Goal: Task Accomplishment & Management: Manage account settings

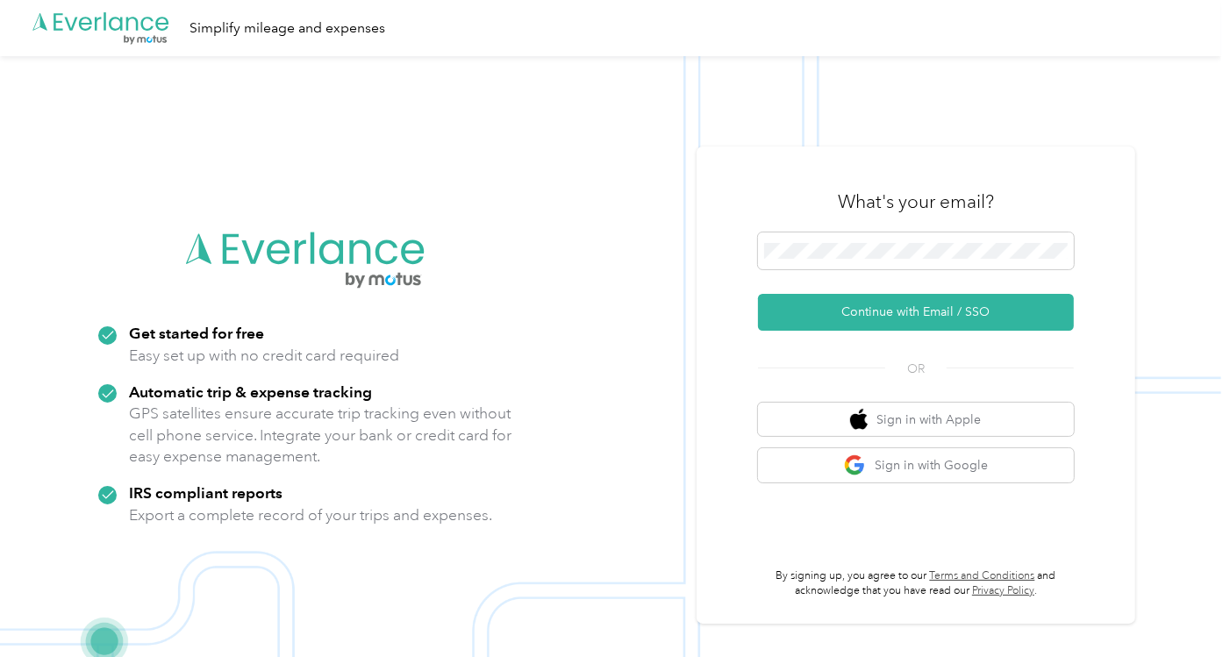
click at [892, 311] on button "Continue with Email / SSO" at bounding box center [916, 312] width 316 height 37
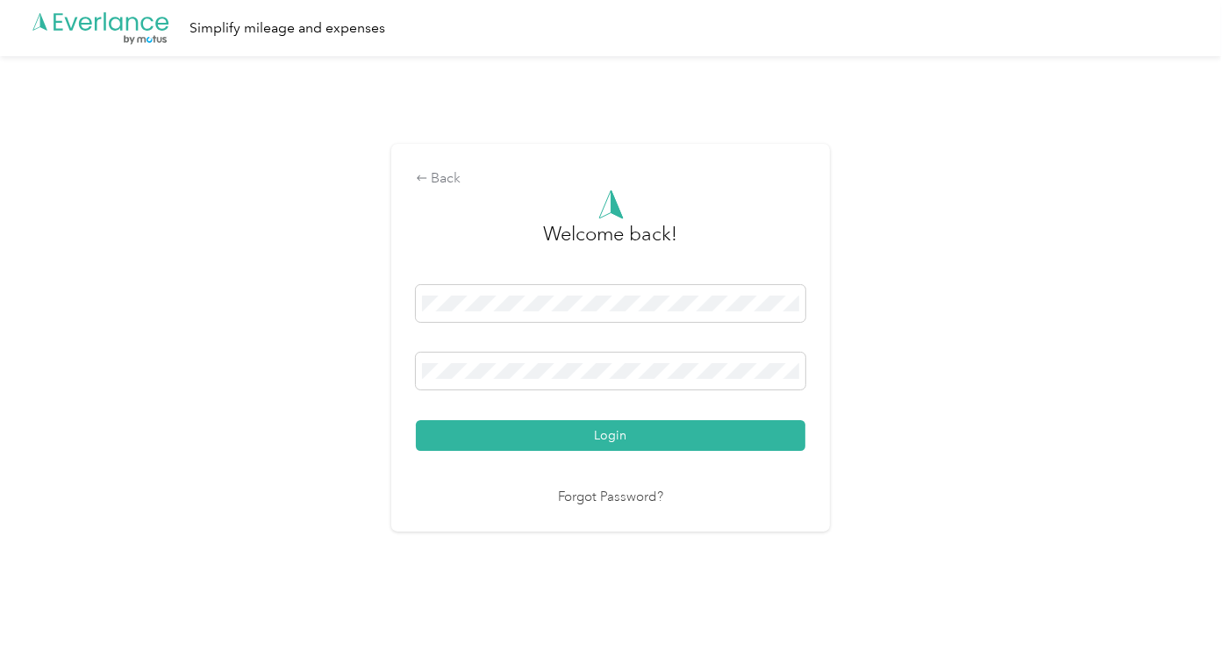
click at [505, 439] on button "Login" at bounding box center [611, 435] width 390 height 31
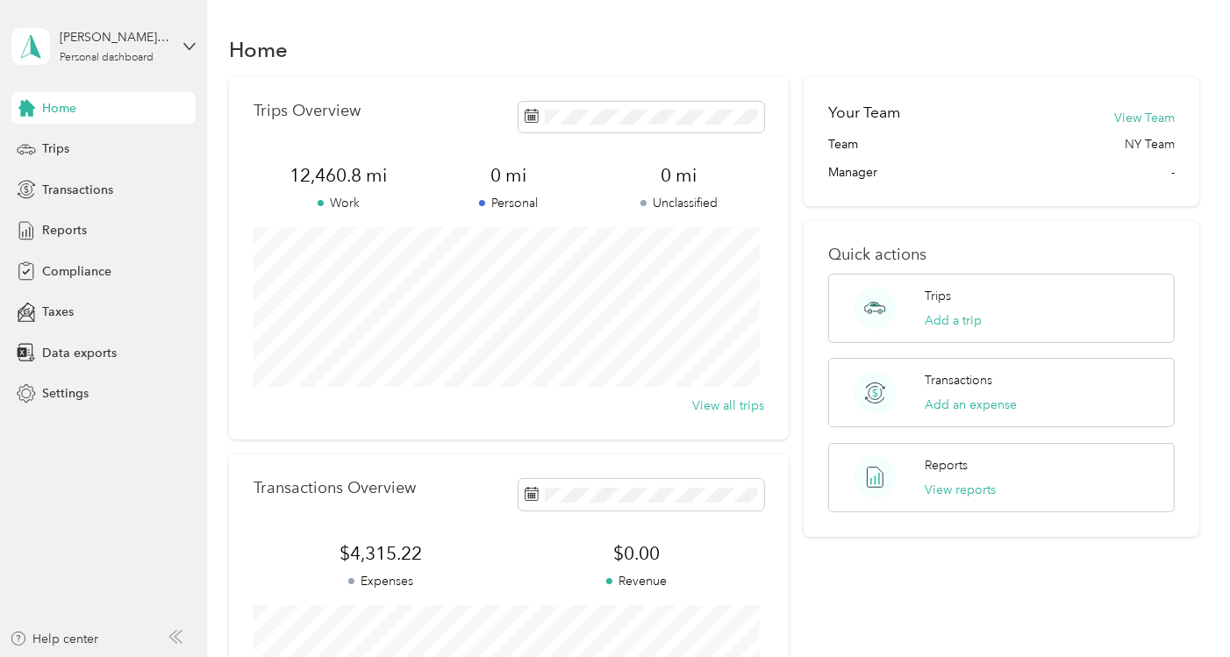
click at [63, 145] on span "Trips" at bounding box center [55, 149] width 27 height 18
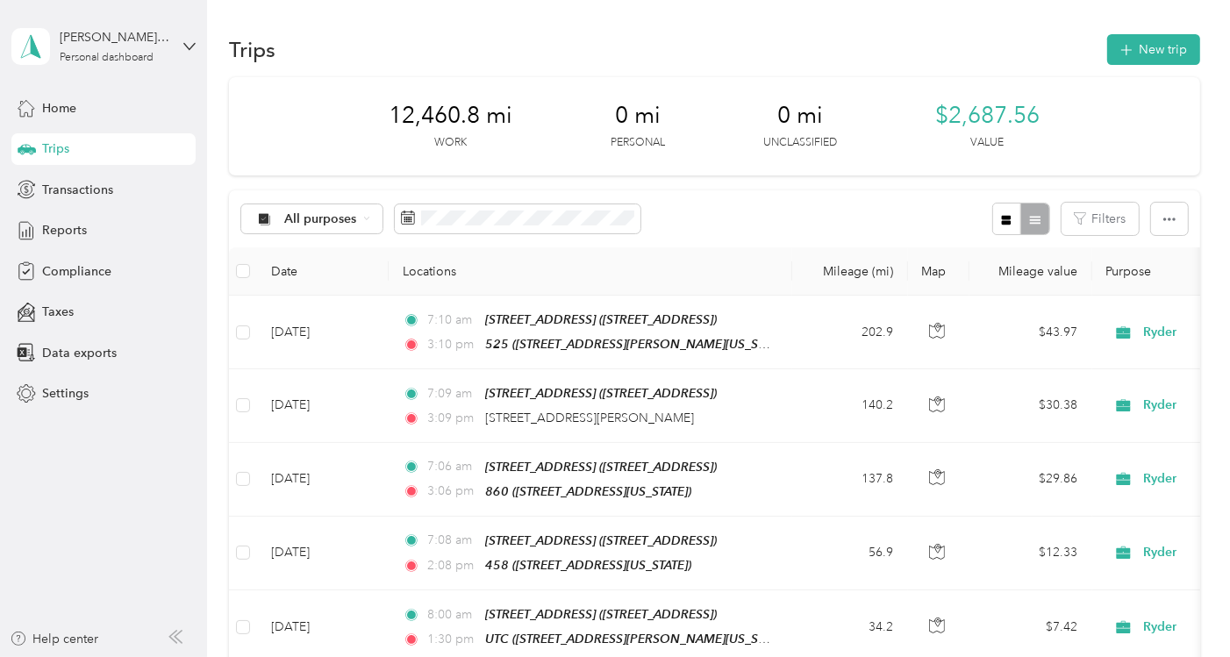
click at [725, 236] on div "All purposes Filters" at bounding box center [714, 218] width 971 height 57
click at [1134, 47] on button "New trip" at bounding box center [1153, 49] width 93 height 31
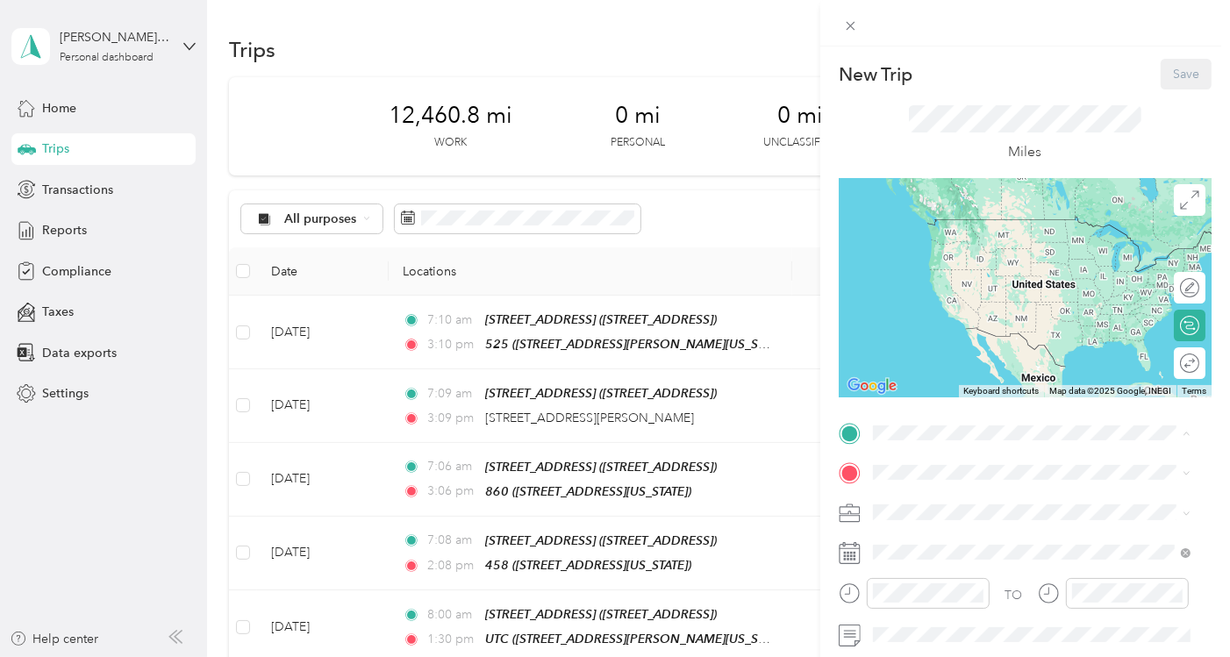
click at [998, 227] on div "[STREET_ADDRESS] [STREET_ADDRESS]" at bounding box center [965, 236] width 118 height 37
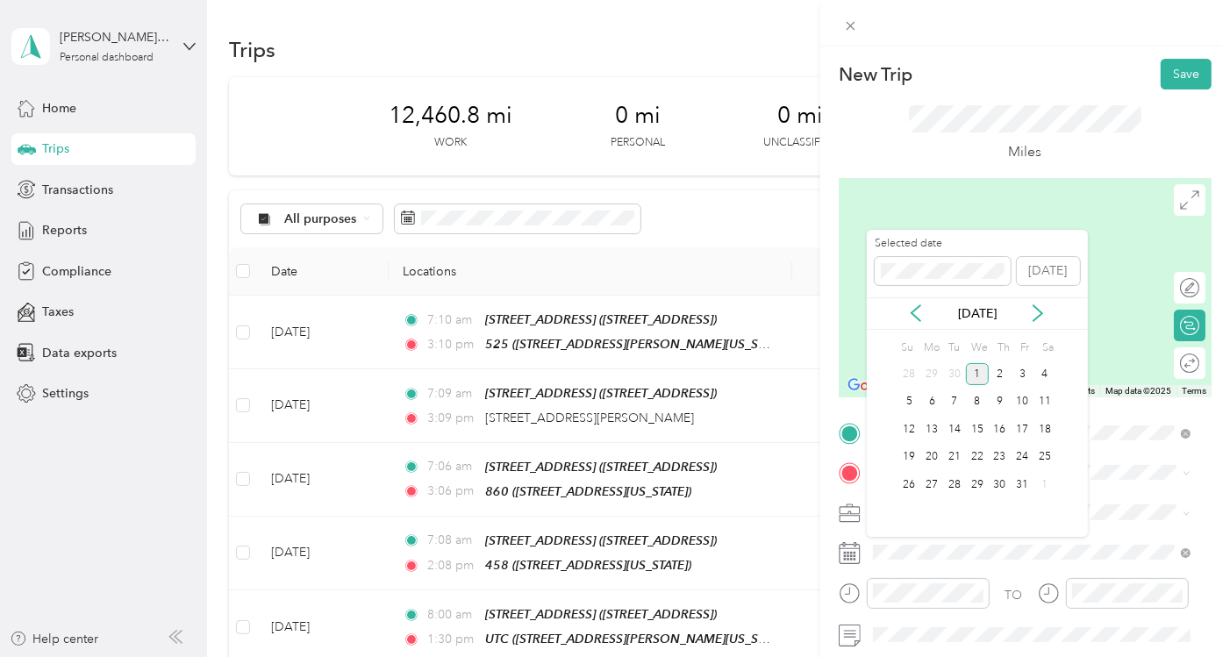
click at [998, 455] on div "23" at bounding box center [1000, 458] width 23 height 22
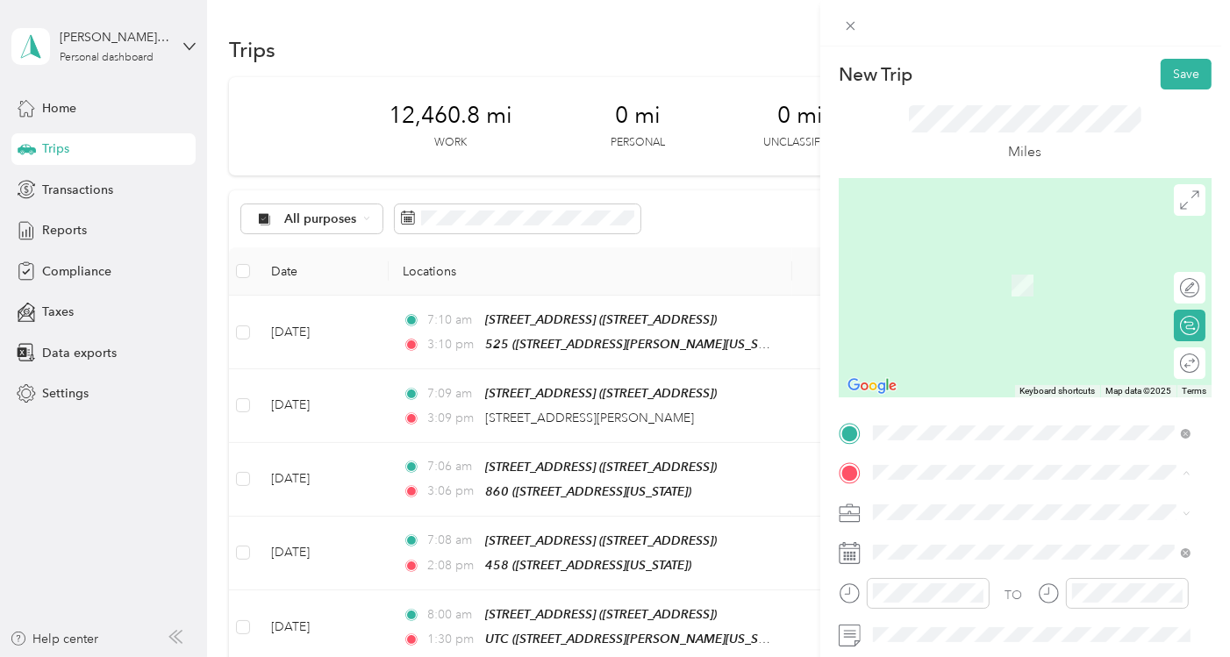
click at [963, 405] on div "458 [STREET_ADDRESS][US_STATE]" at bounding box center [993, 386] width 175 height 37
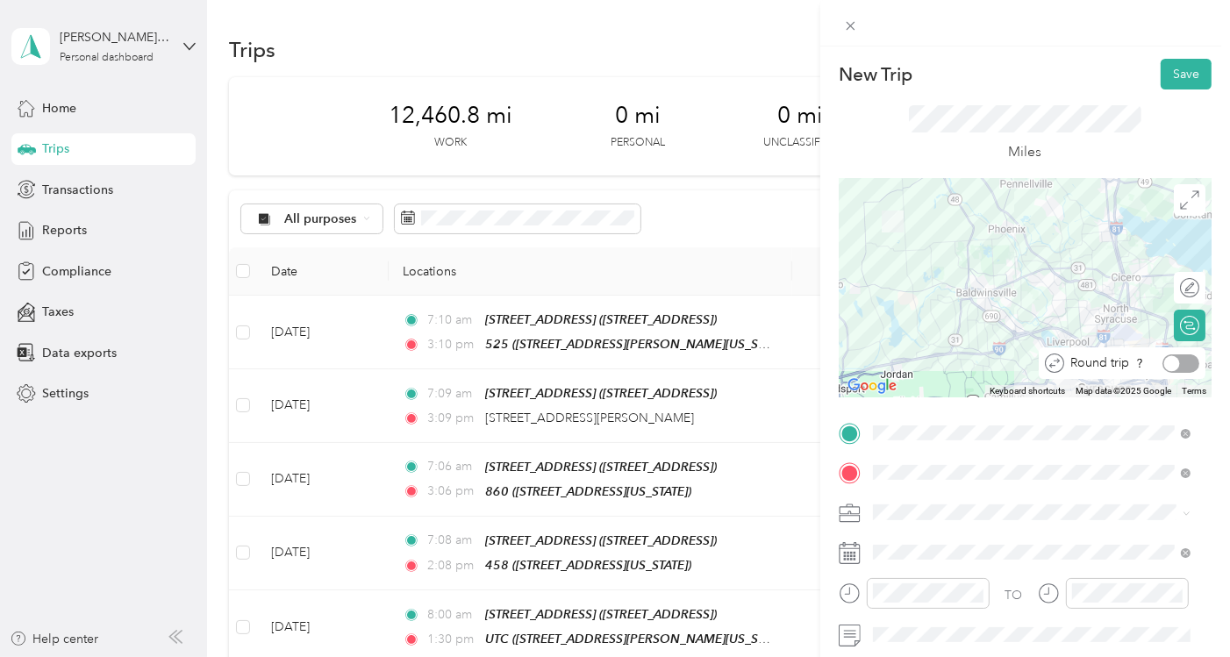
click at [1169, 362] on div at bounding box center [1181, 364] width 37 height 18
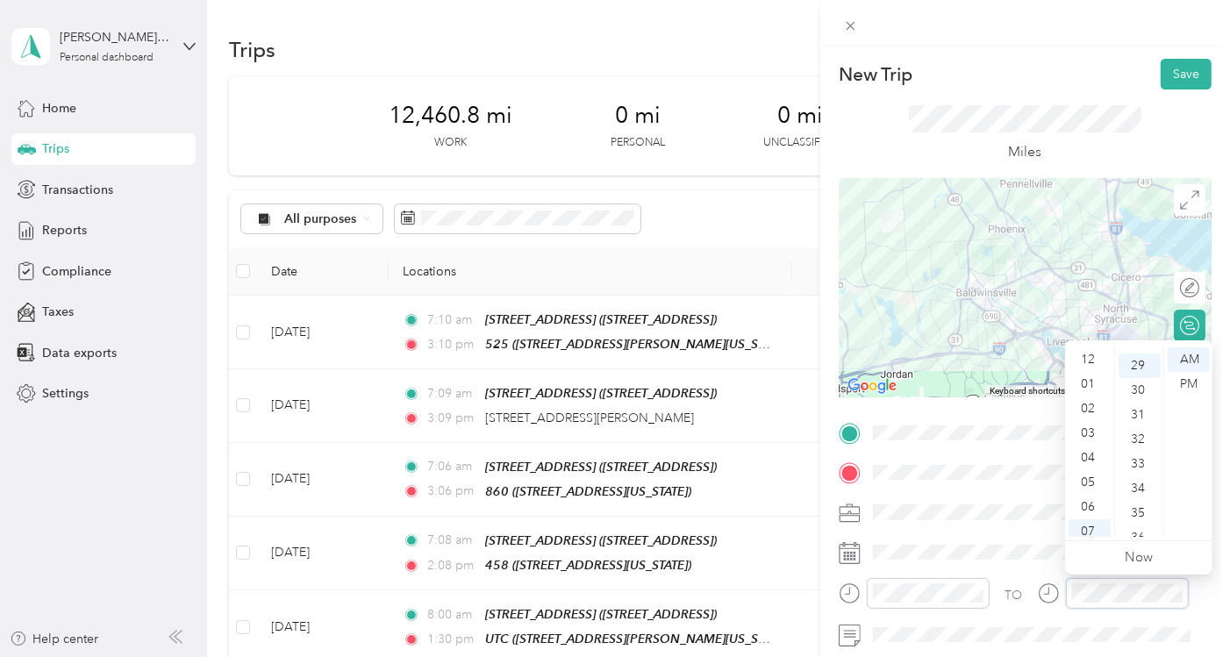
scroll to position [105, 0]
click at [1090, 353] on div "04" at bounding box center [1090, 352] width 42 height 25
click at [1185, 381] on div "PM" at bounding box center [1189, 384] width 42 height 25
click at [1171, 67] on button "Save" at bounding box center [1186, 74] width 51 height 31
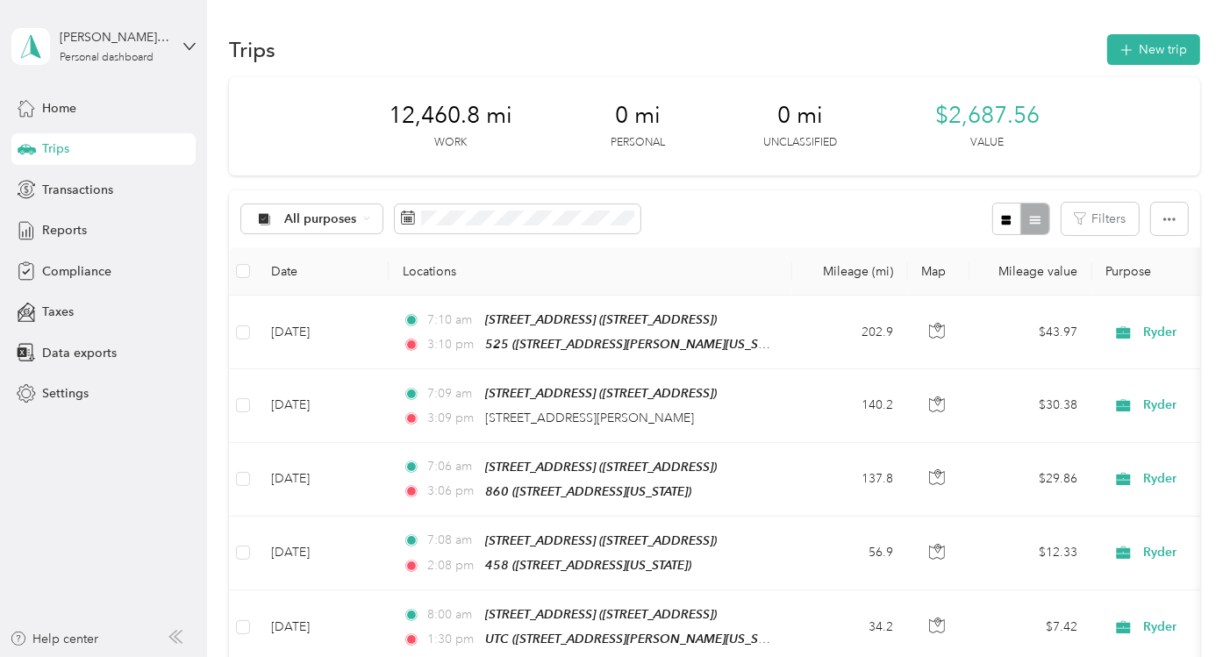
click at [1159, 50] on button "New trip" at bounding box center [1153, 49] width 93 height 31
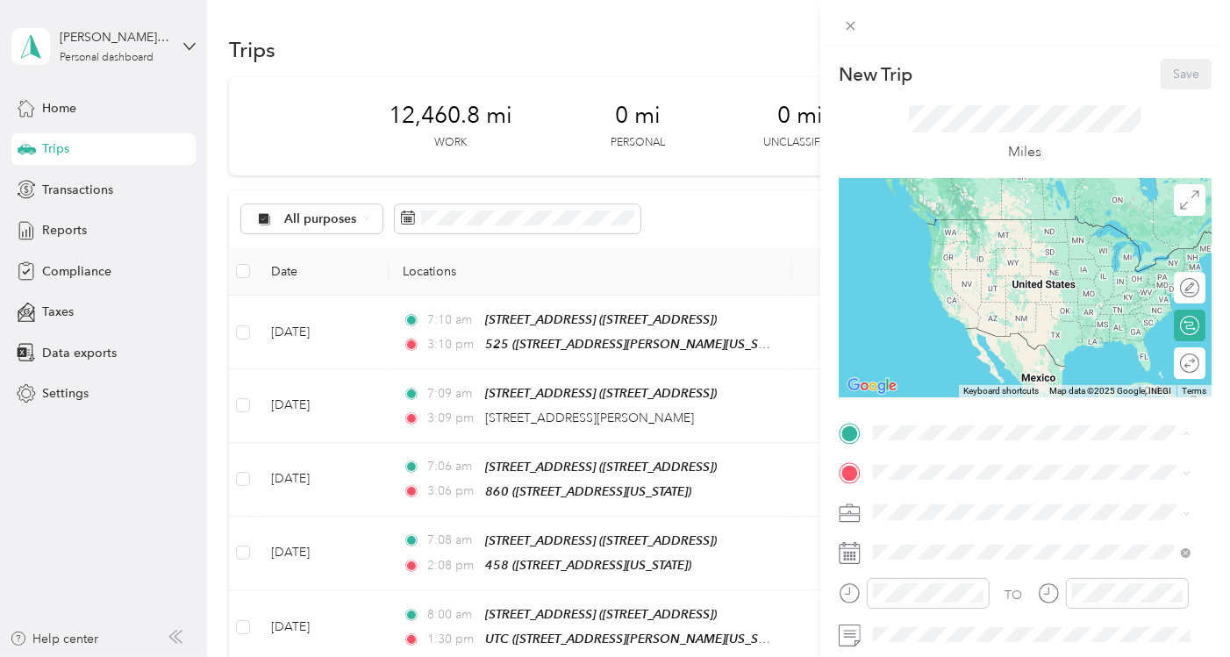
click at [1017, 238] on span "[STREET_ADDRESS]" at bounding box center [961, 245] width 111 height 15
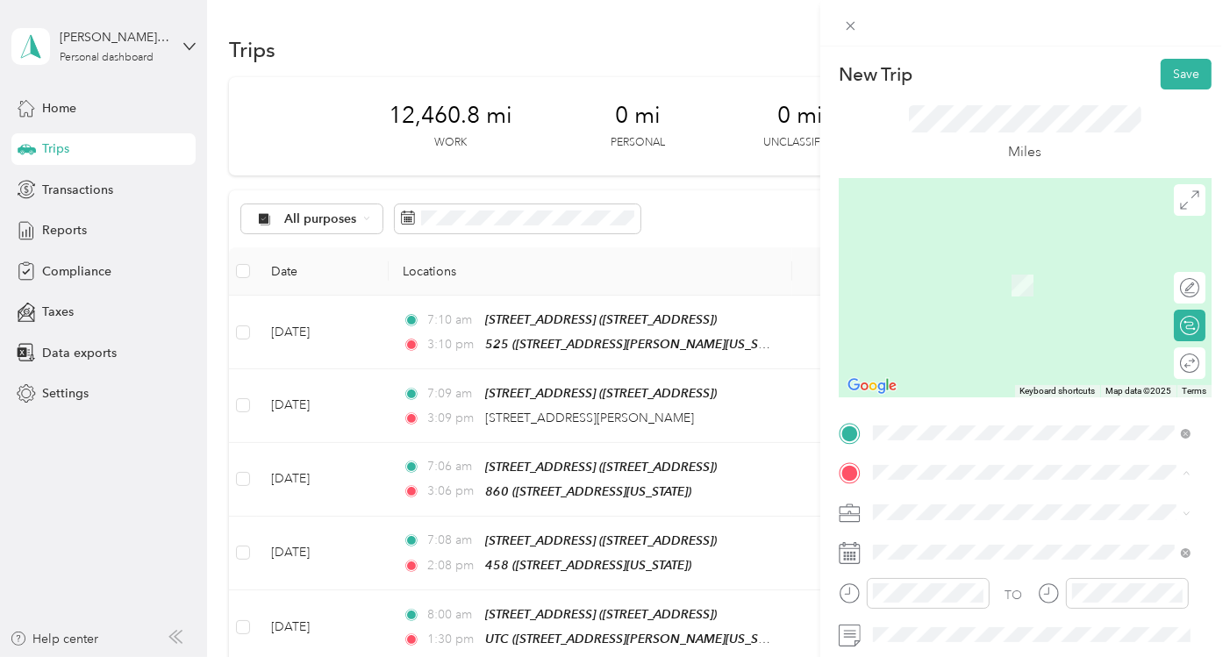
click at [977, 405] on div "458 [STREET_ADDRESS][US_STATE]" at bounding box center [993, 386] width 175 height 37
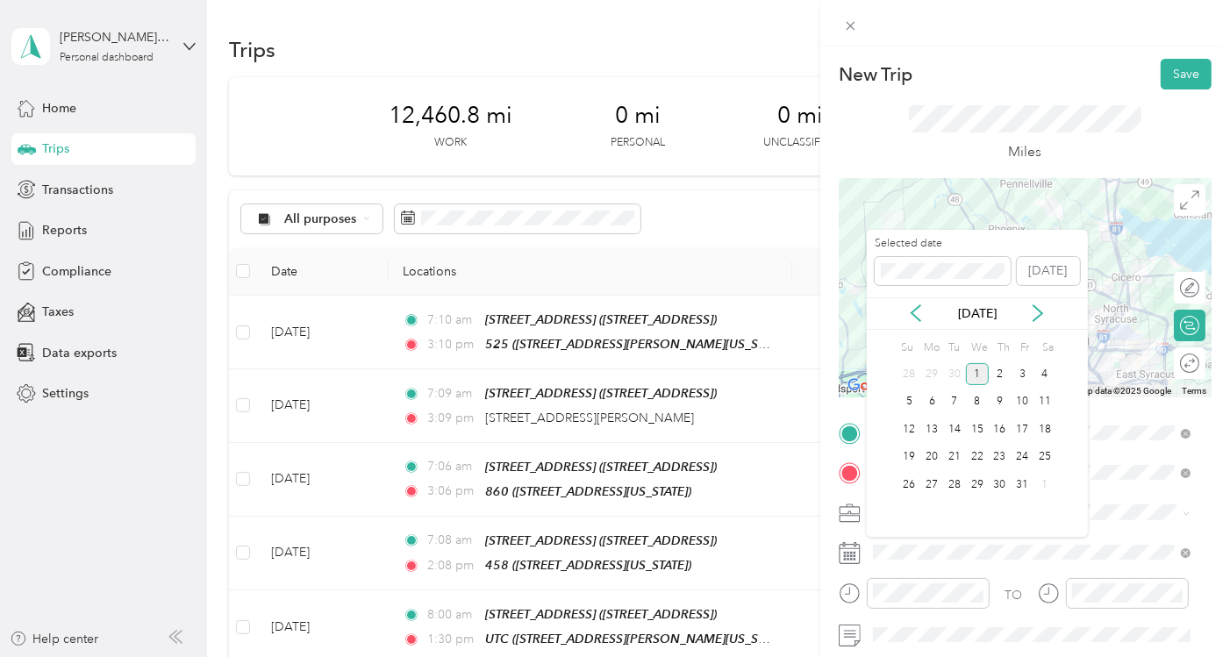
click at [913, 308] on icon at bounding box center [916, 313] width 18 height 18
click at [1007, 456] on div "25" at bounding box center [1000, 458] width 23 height 22
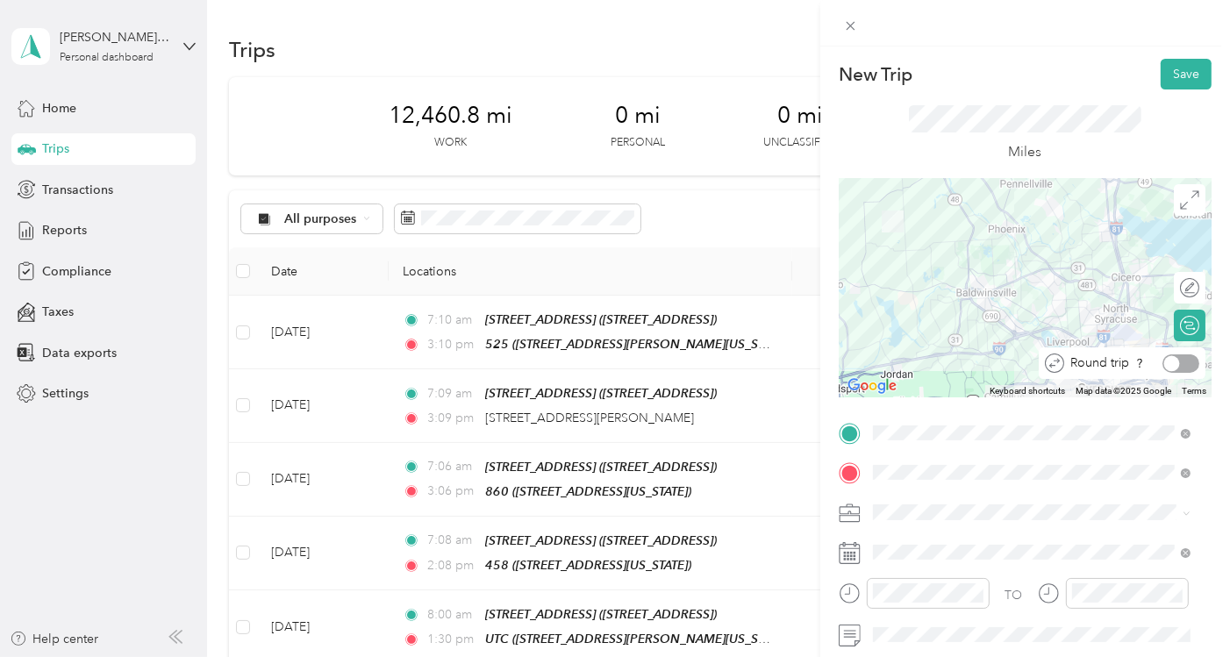
click at [1178, 361] on div at bounding box center [1181, 364] width 37 height 18
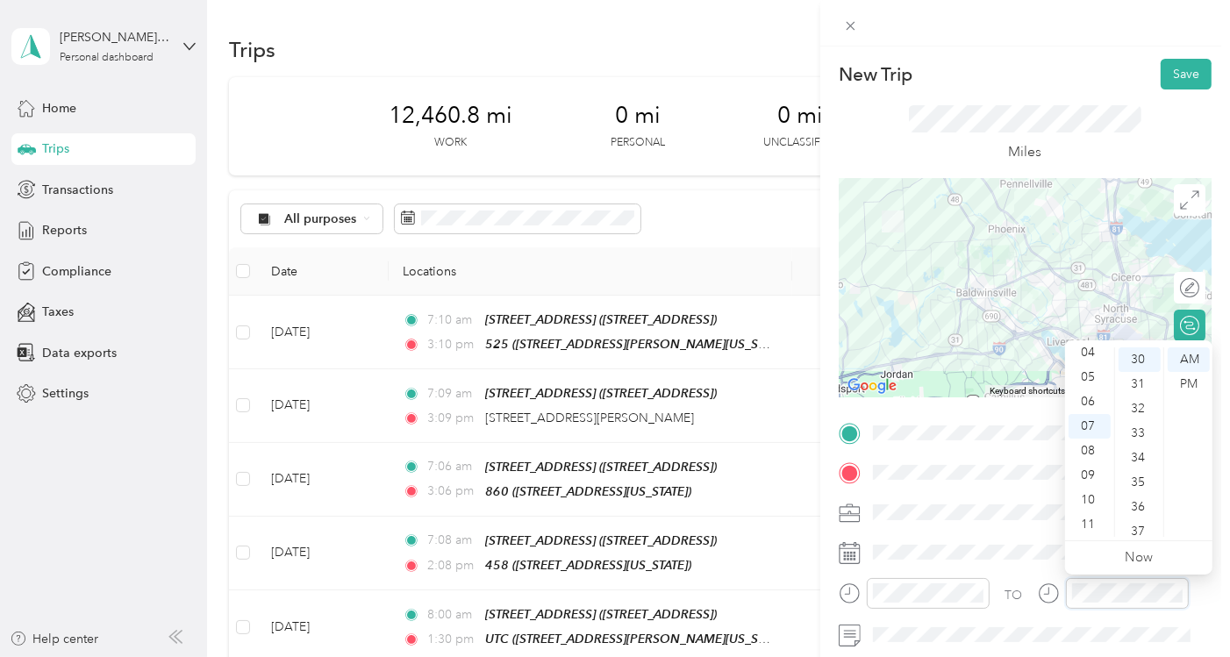
scroll to position [737, 0]
click at [1095, 355] on div "04" at bounding box center [1090, 352] width 42 height 25
click at [1188, 377] on div "PM" at bounding box center [1189, 384] width 42 height 25
click at [1175, 68] on button "Save" at bounding box center [1186, 74] width 51 height 31
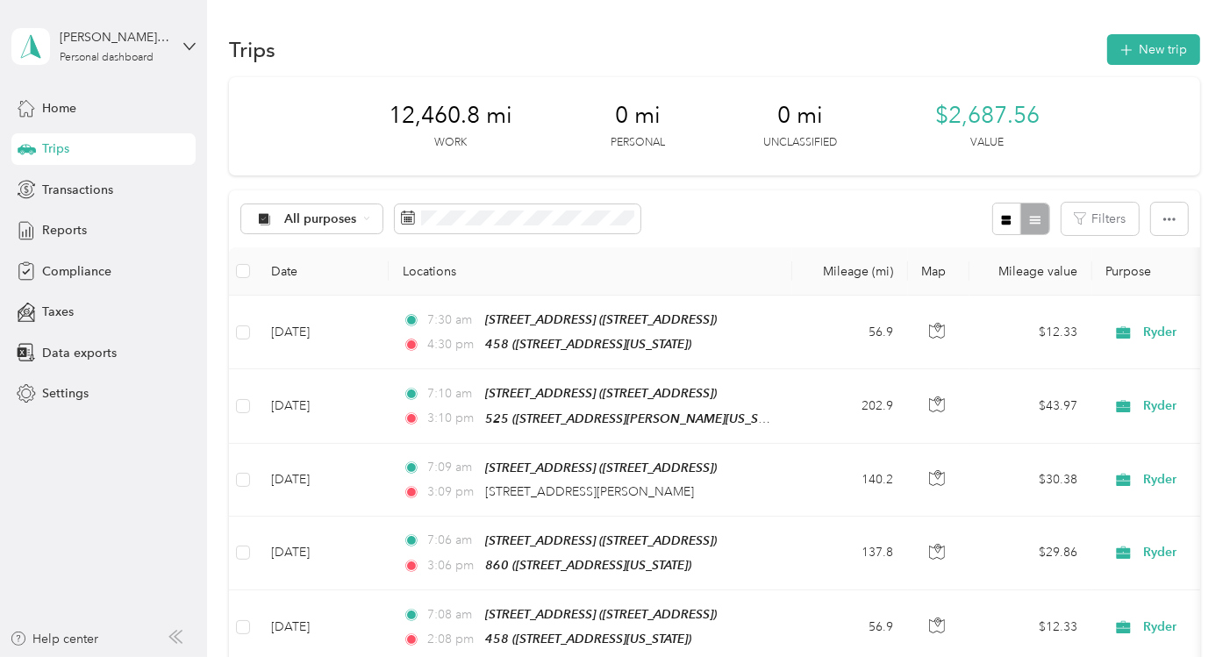
click at [1161, 45] on button "New trip" at bounding box center [1153, 49] width 93 height 31
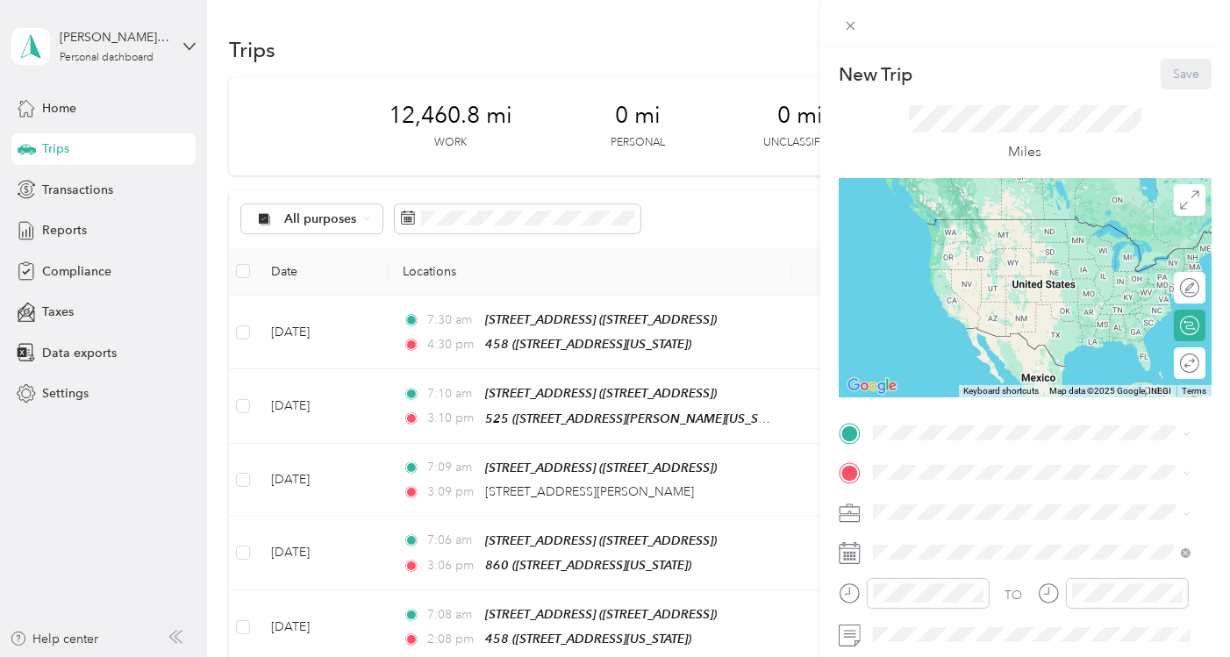
click at [110, 496] on div "New Trip Save This trip cannot be edited because it is either under review, app…" at bounding box center [615, 328] width 1230 height 657
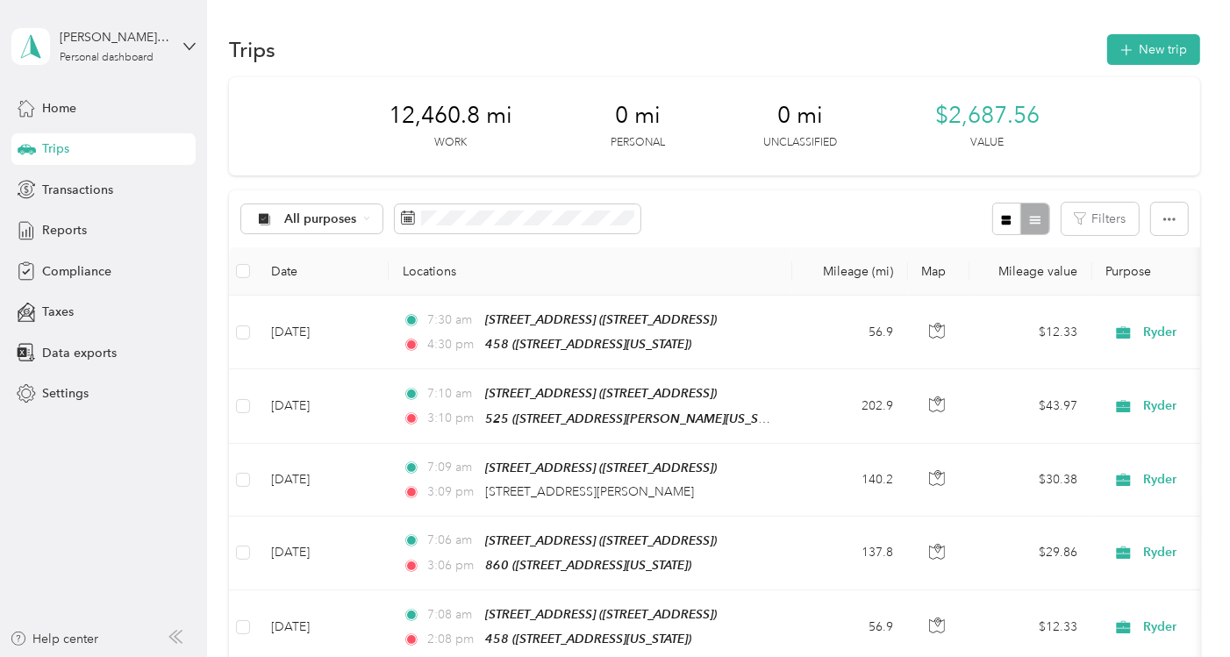
click at [717, 59] on div "Trips New trip" at bounding box center [714, 49] width 971 height 37
click at [1138, 49] on button "New trip" at bounding box center [1153, 49] width 93 height 31
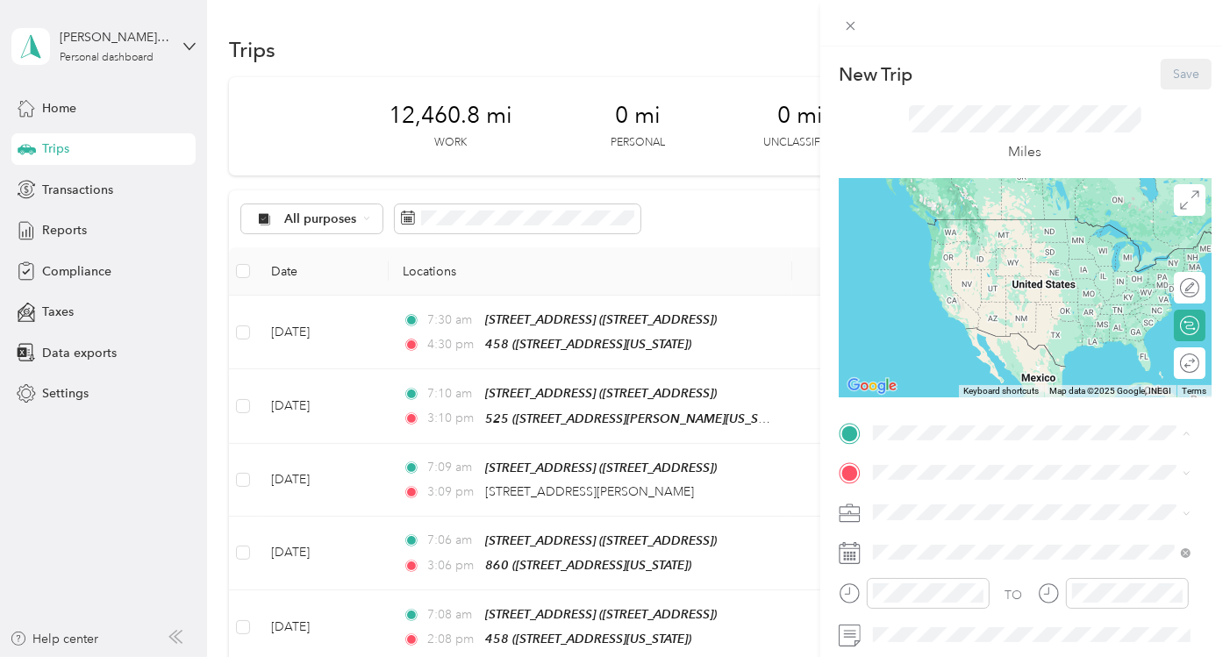
click at [999, 230] on div "[STREET_ADDRESS] [STREET_ADDRESS]" at bounding box center [965, 236] width 118 height 37
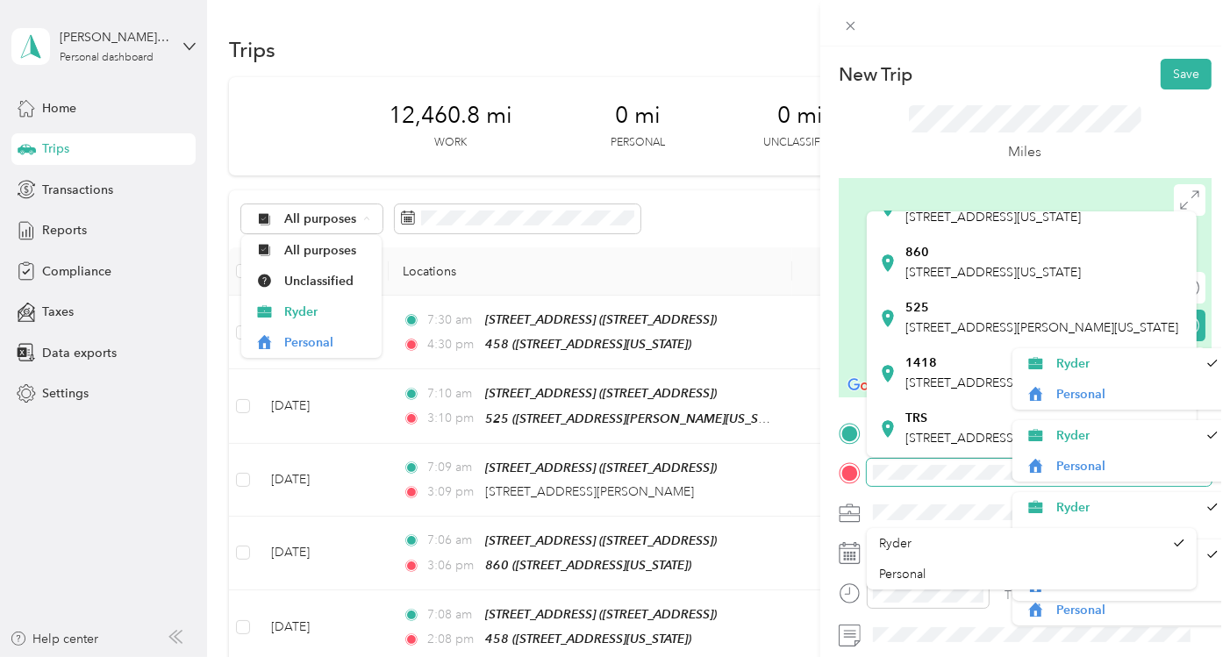
scroll to position [371, 0]
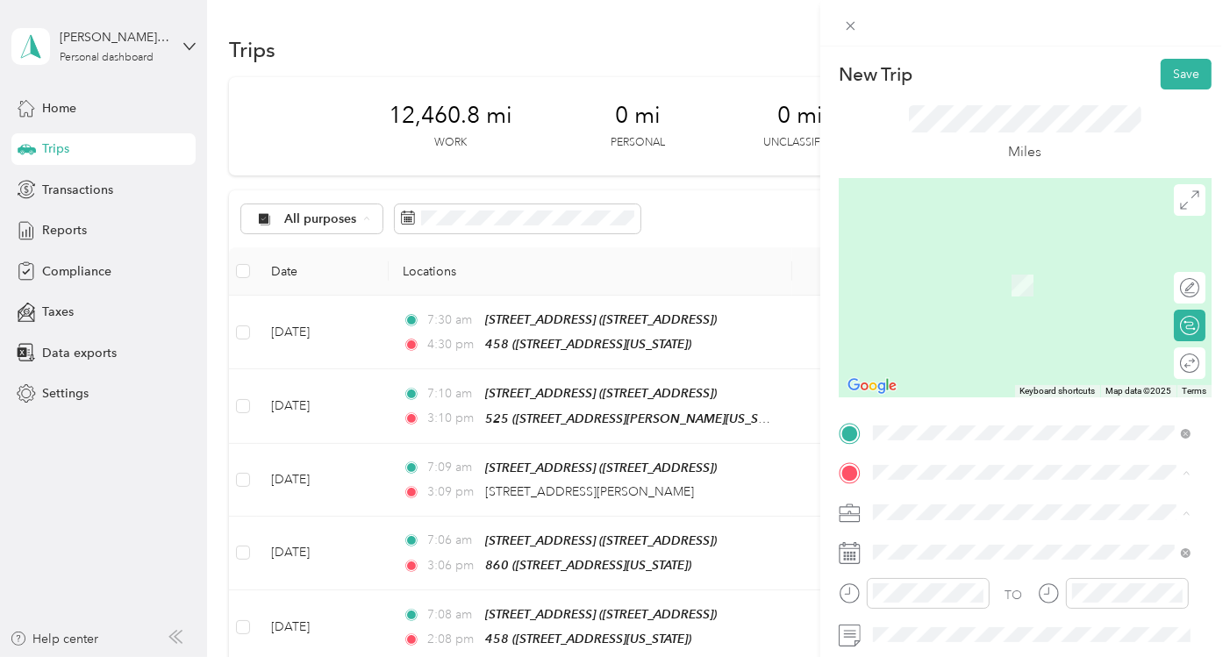
click at [923, 282] on div "860 [STREET_ADDRESS][US_STATE]" at bounding box center [993, 263] width 175 height 37
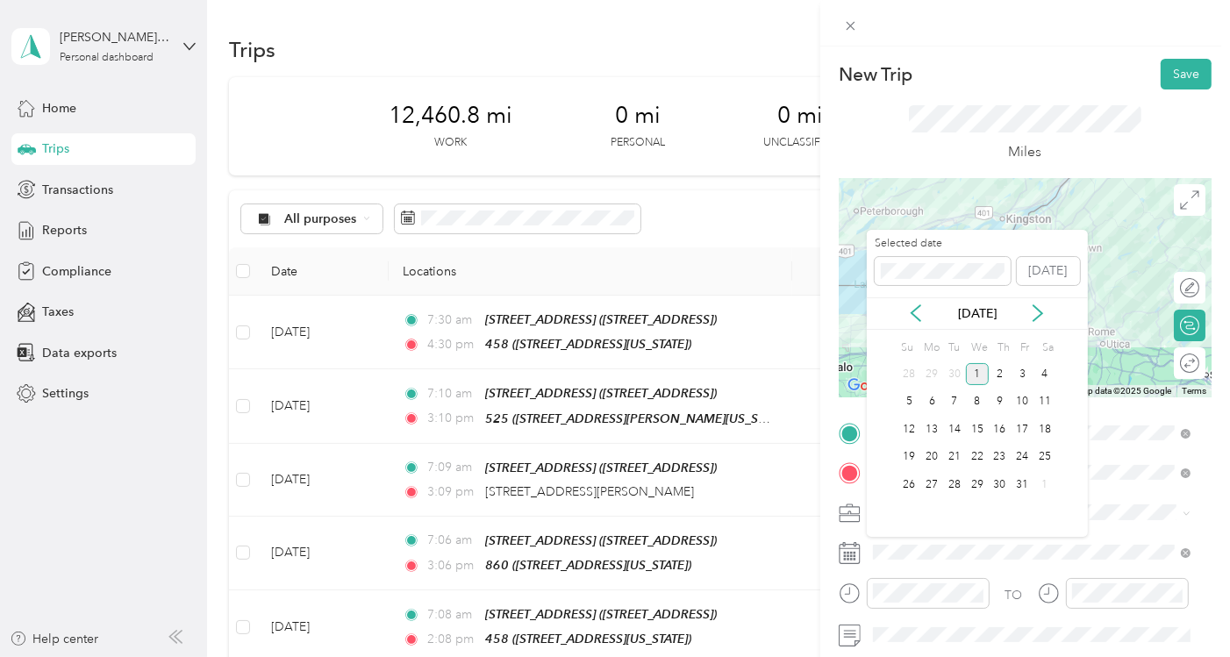
click at [918, 311] on icon at bounding box center [916, 313] width 18 height 18
click at [953, 480] on div "30" at bounding box center [954, 485] width 23 height 22
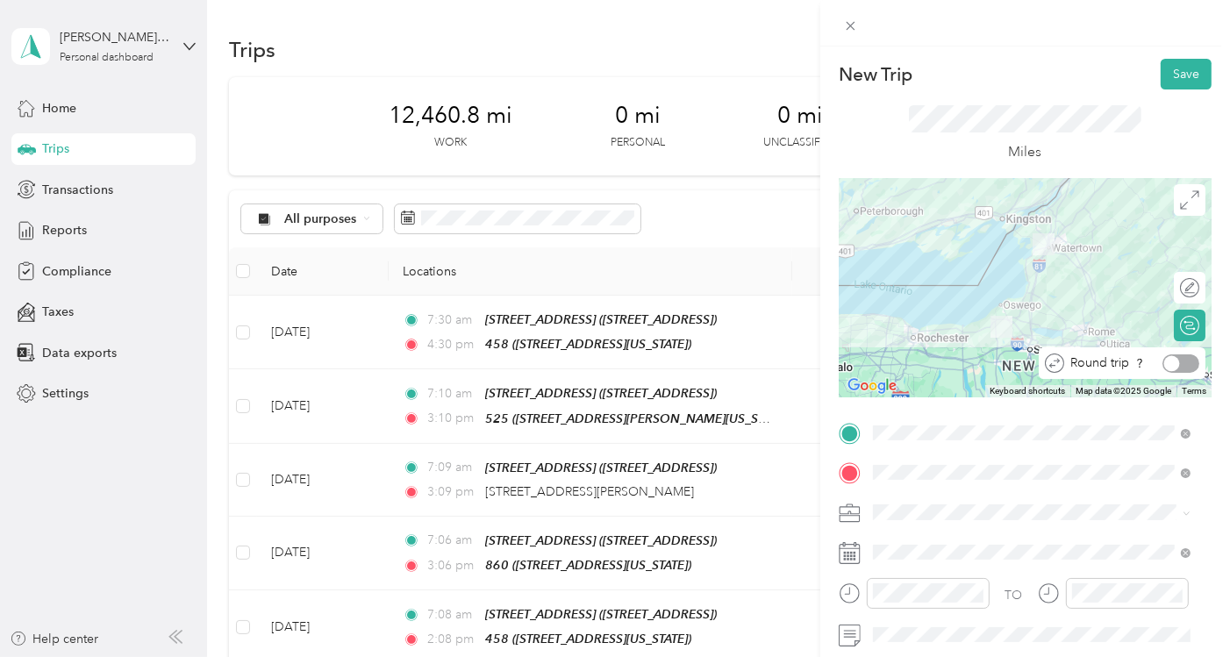
click at [1175, 363] on div at bounding box center [1181, 364] width 37 height 18
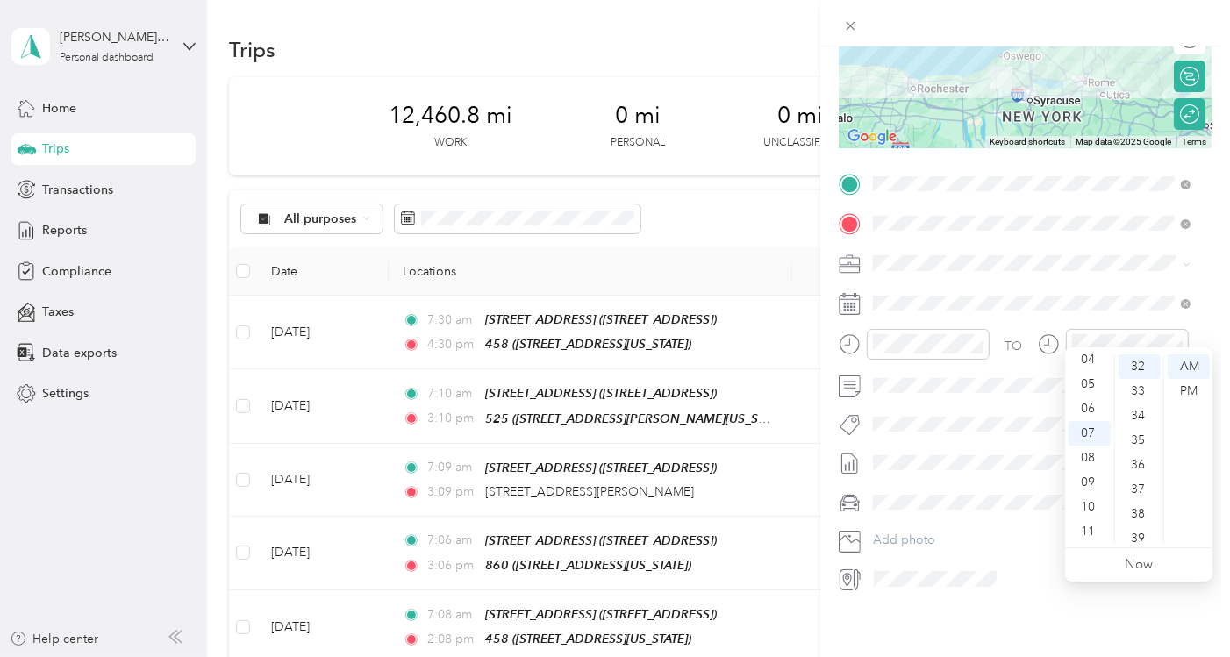
scroll to position [66, 0]
click at [1086, 369] on div "03" at bounding box center [1090, 374] width 42 height 25
click at [1193, 387] on div "PM" at bounding box center [1189, 391] width 42 height 25
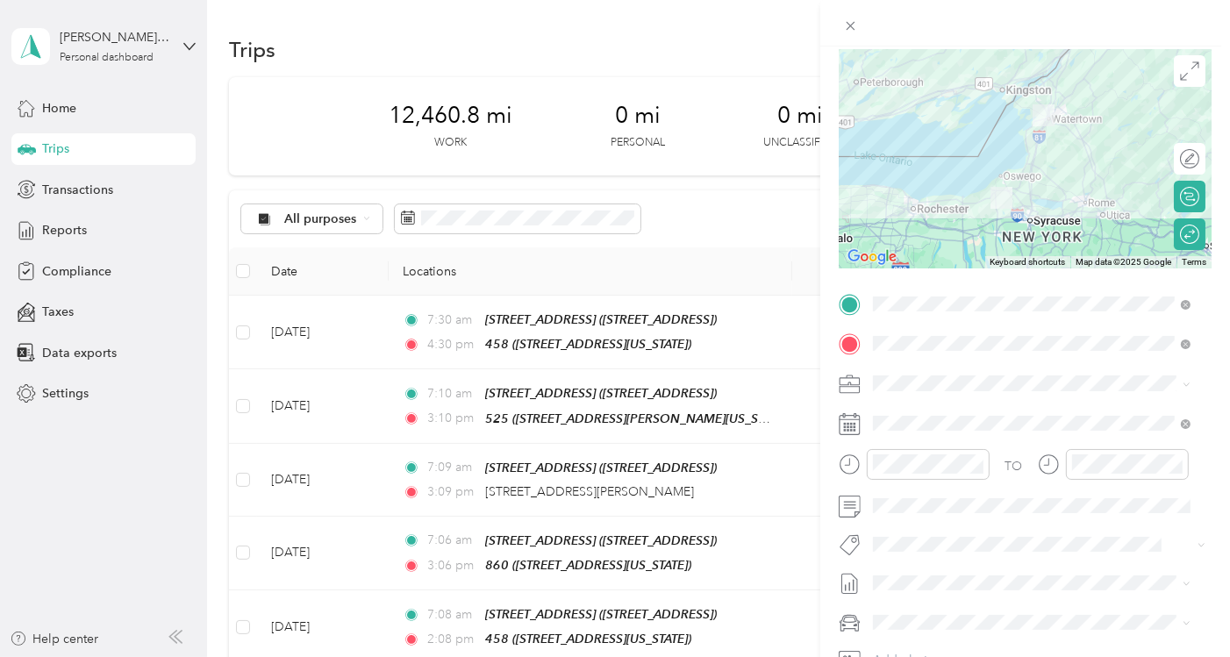
scroll to position [0, 0]
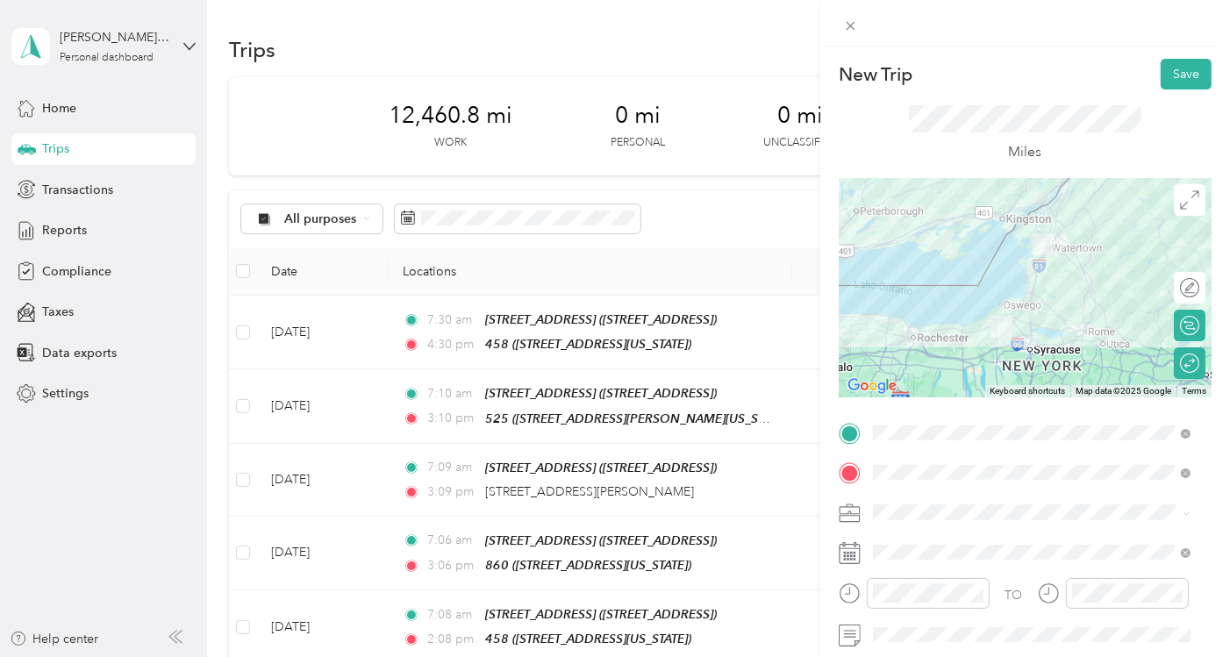
click at [1163, 75] on button "Save" at bounding box center [1186, 74] width 51 height 31
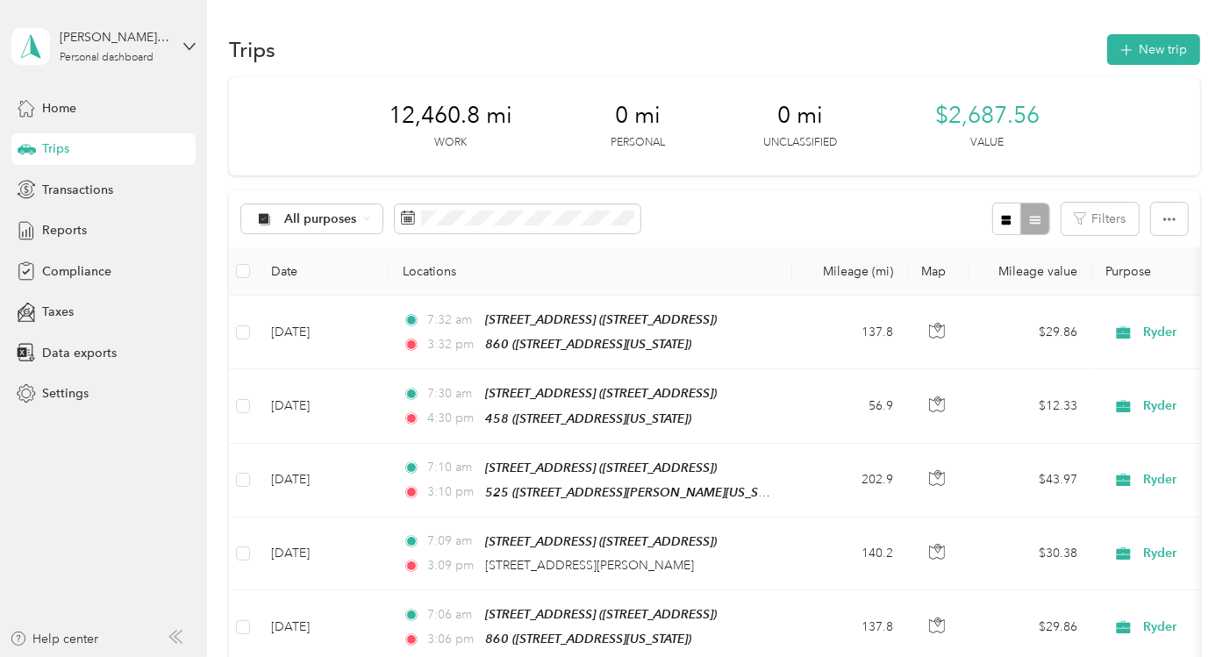
click at [1150, 47] on button "New trip" at bounding box center [1153, 49] width 93 height 31
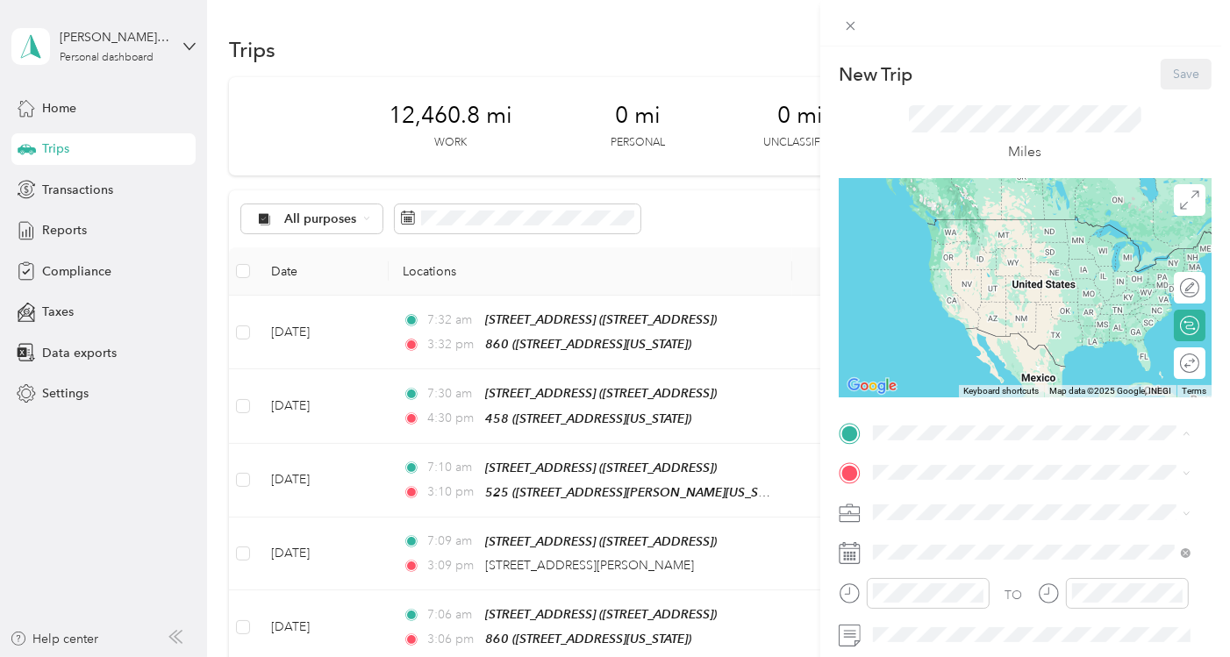
click at [992, 224] on strong "[STREET_ADDRESS]" at bounding box center [965, 226] width 118 height 16
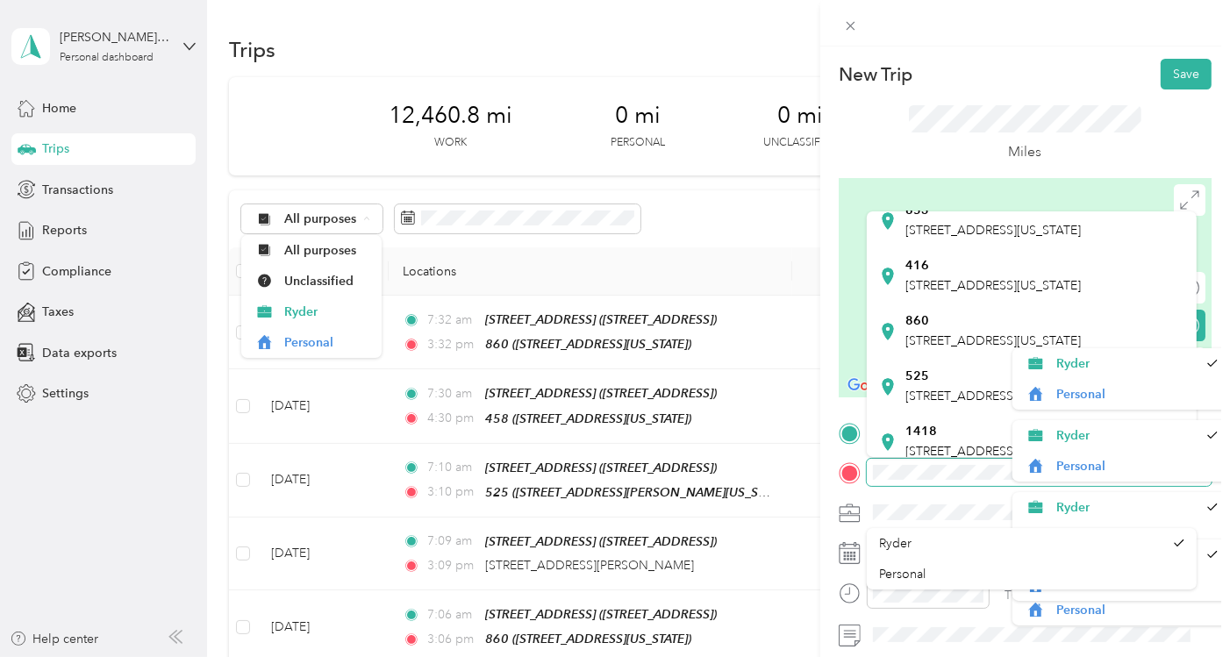
scroll to position [281, 0]
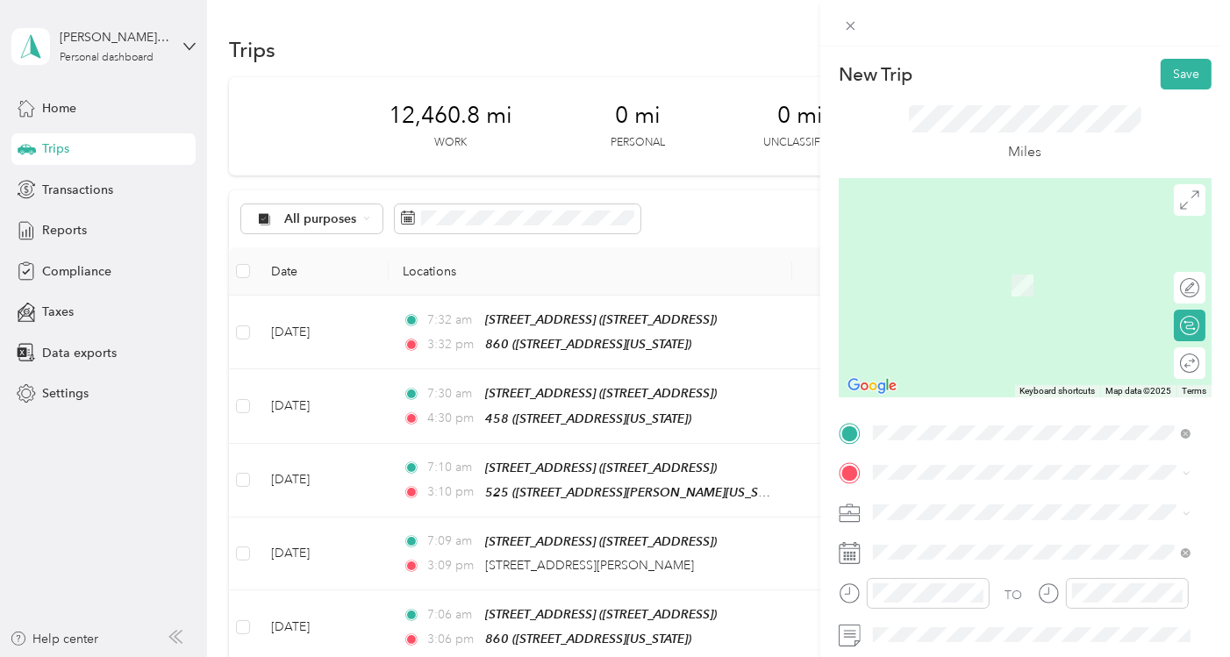
click at [975, 234] on div "853 [STREET_ADDRESS][US_STATE]" at bounding box center [993, 215] width 175 height 37
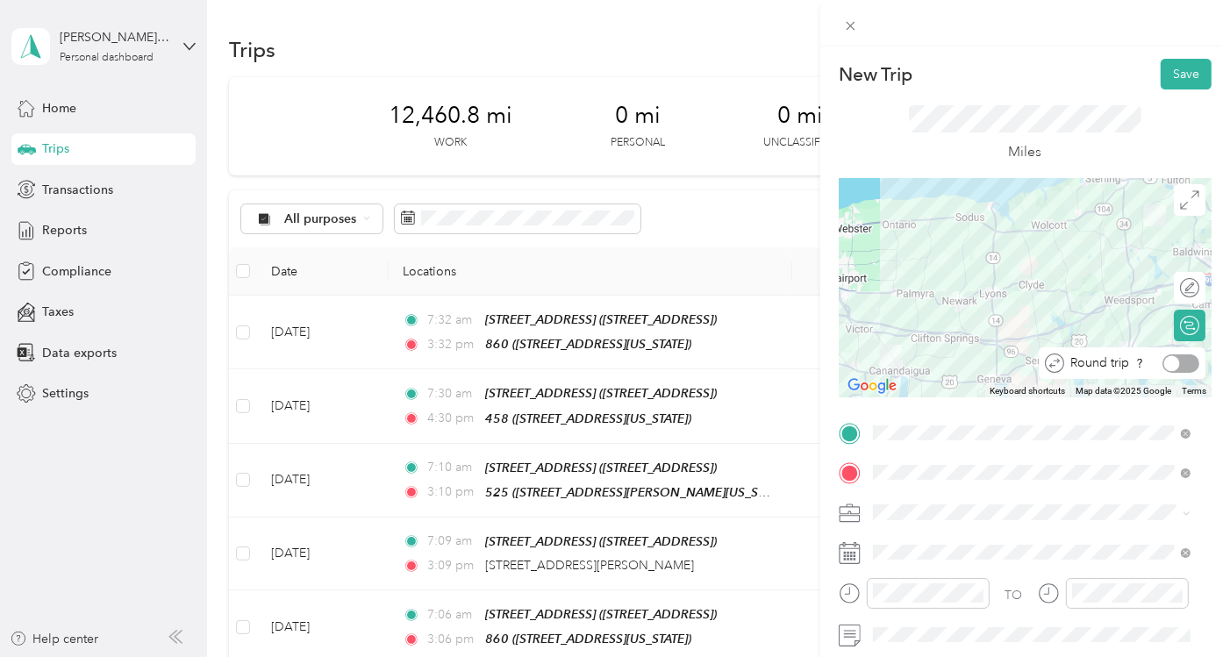
click at [1172, 361] on div at bounding box center [1181, 364] width 37 height 18
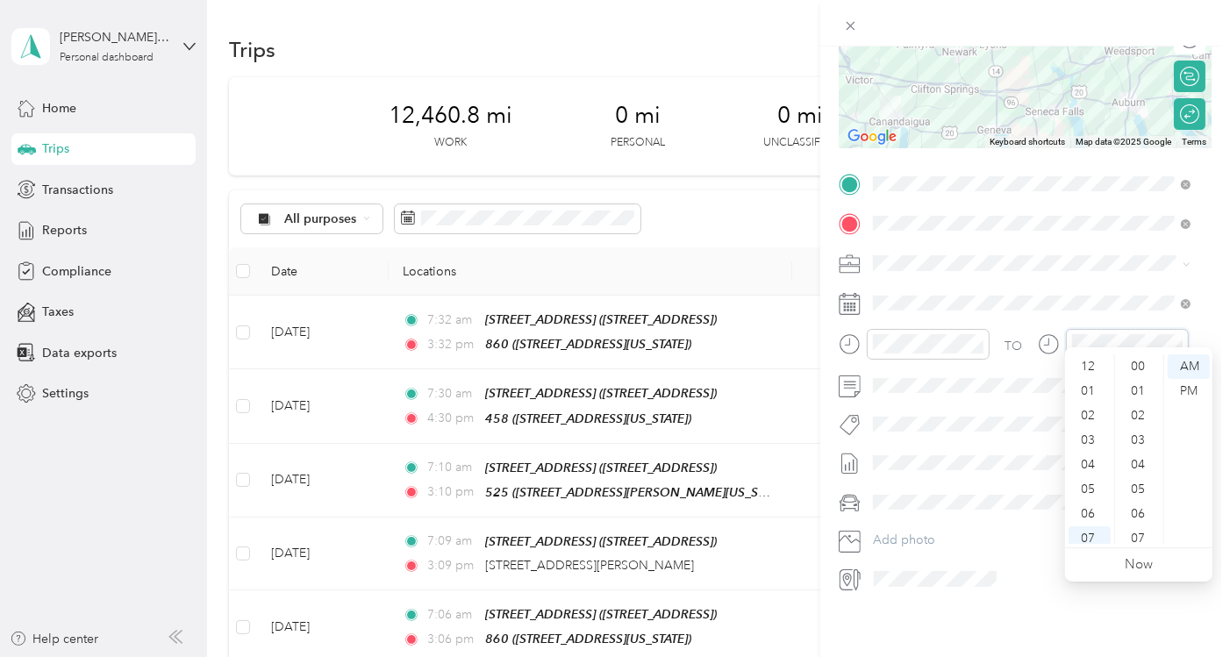
scroll to position [105, 0]
click at [1088, 358] on div "04" at bounding box center [1090, 359] width 42 height 25
click at [1200, 387] on div "PM" at bounding box center [1189, 391] width 42 height 25
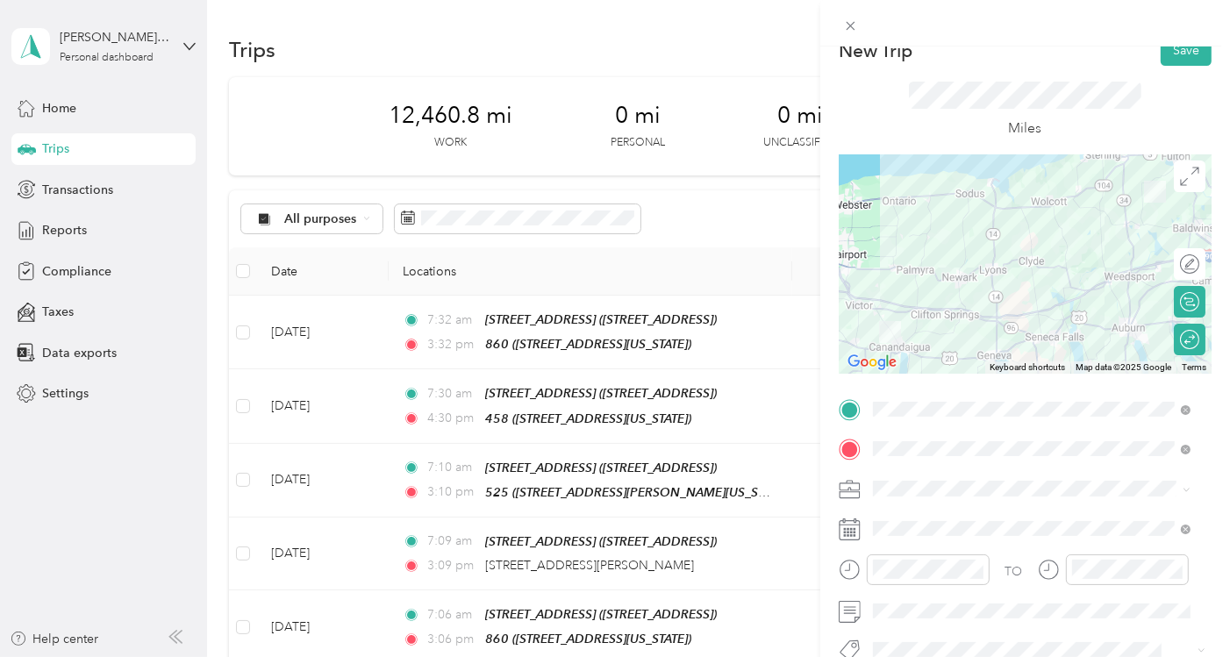
scroll to position [0, 0]
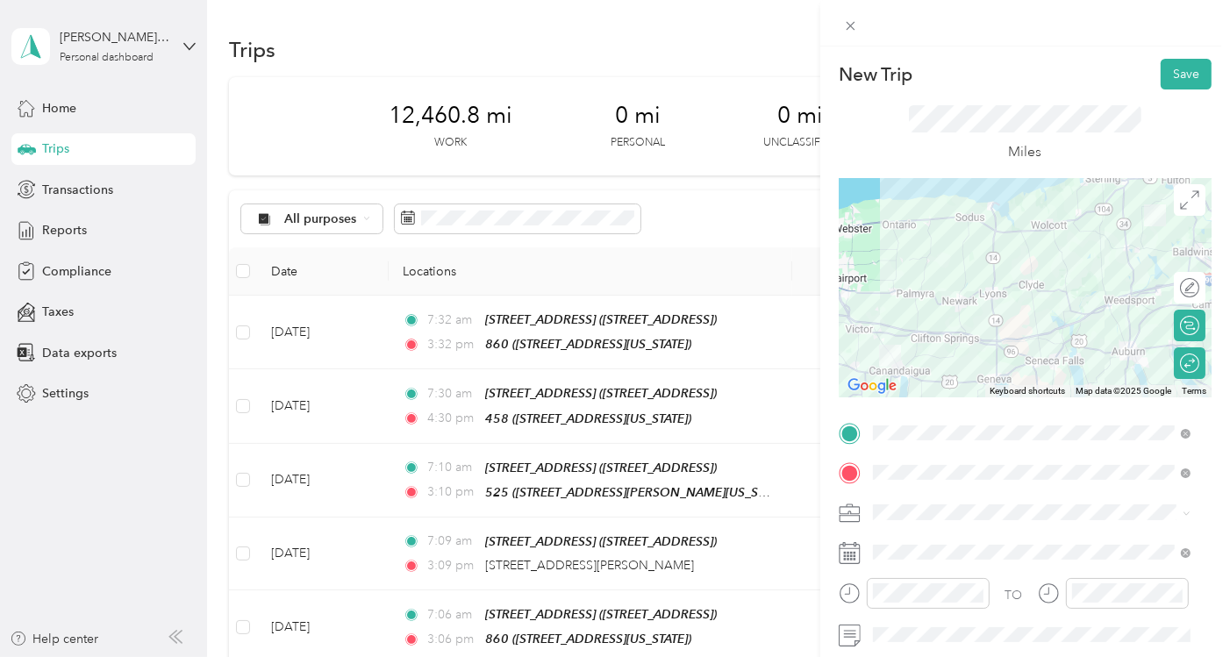
click at [1177, 72] on button "Save" at bounding box center [1186, 74] width 51 height 31
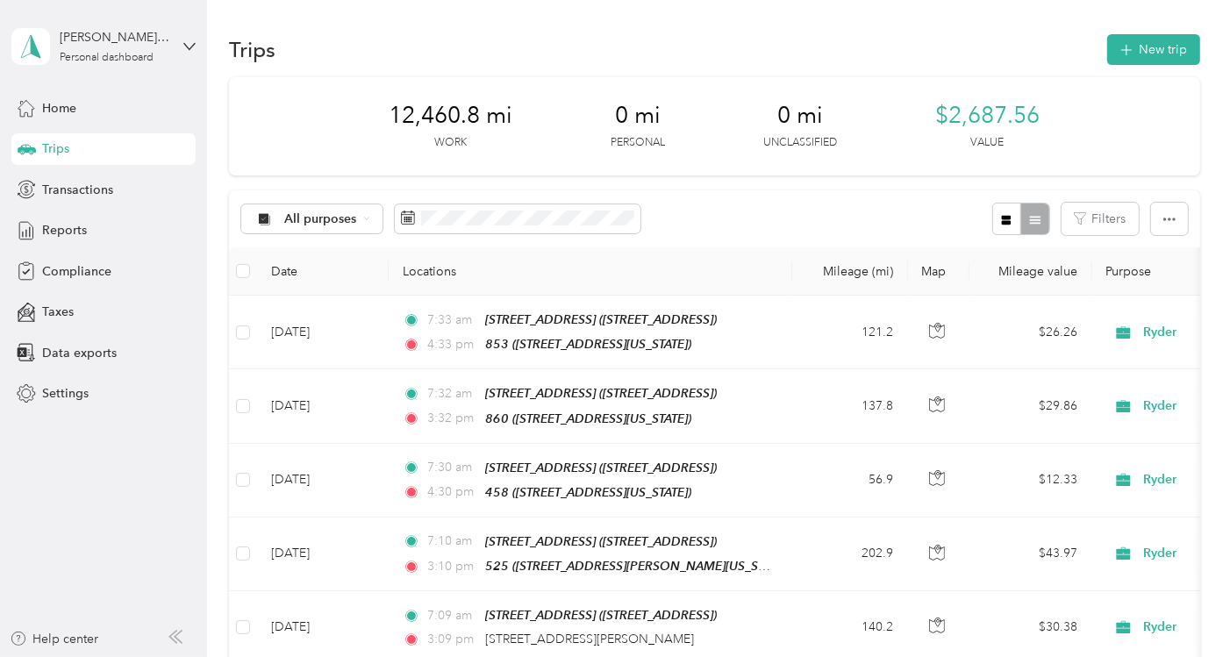
click at [61, 226] on span "Reports" at bounding box center [64, 230] width 45 height 18
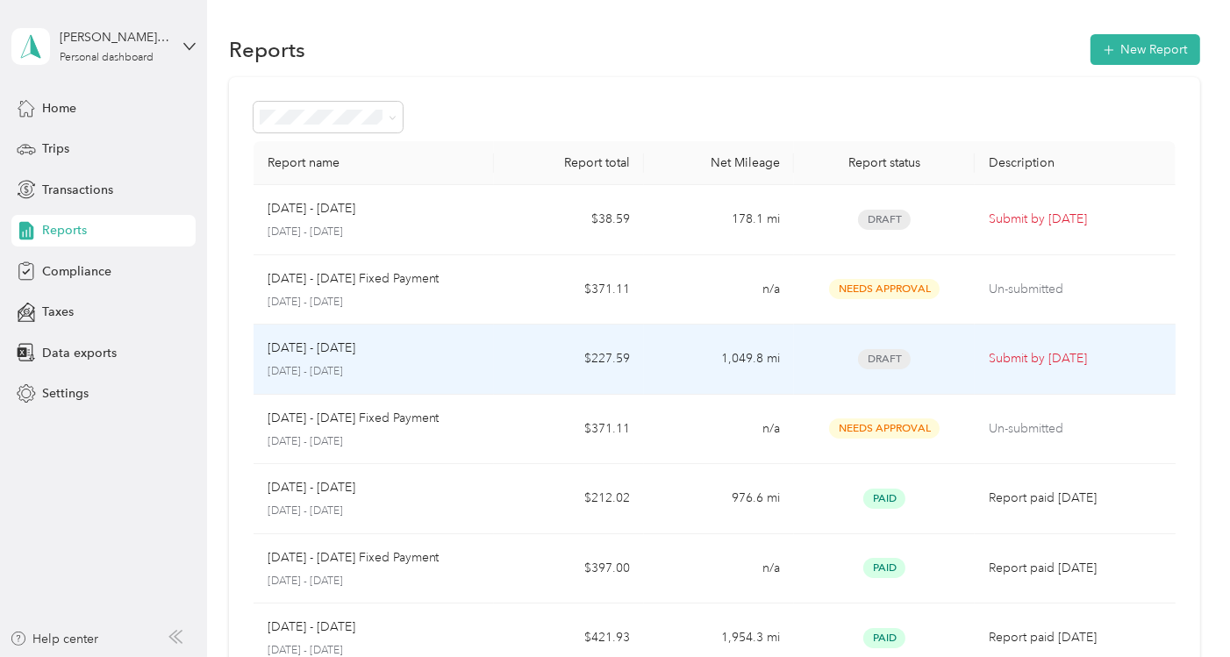
click at [808, 363] on div "Draft" at bounding box center [884, 359] width 153 height 20
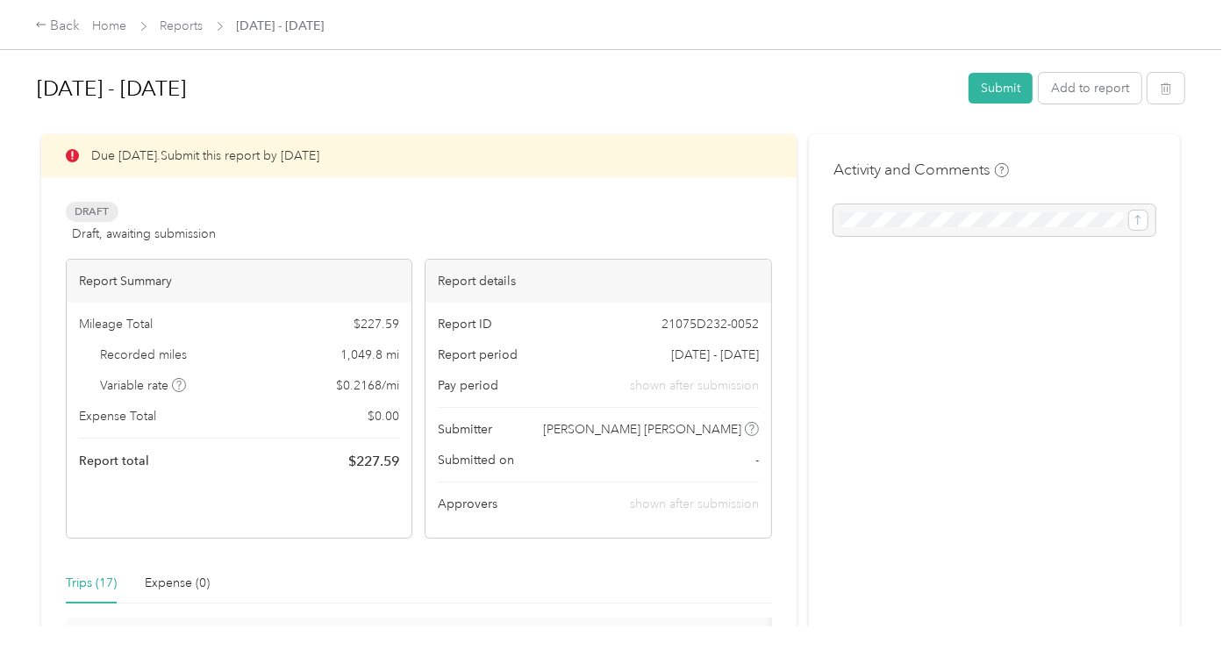
click at [998, 86] on button "Submit" at bounding box center [1001, 88] width 64 height 31
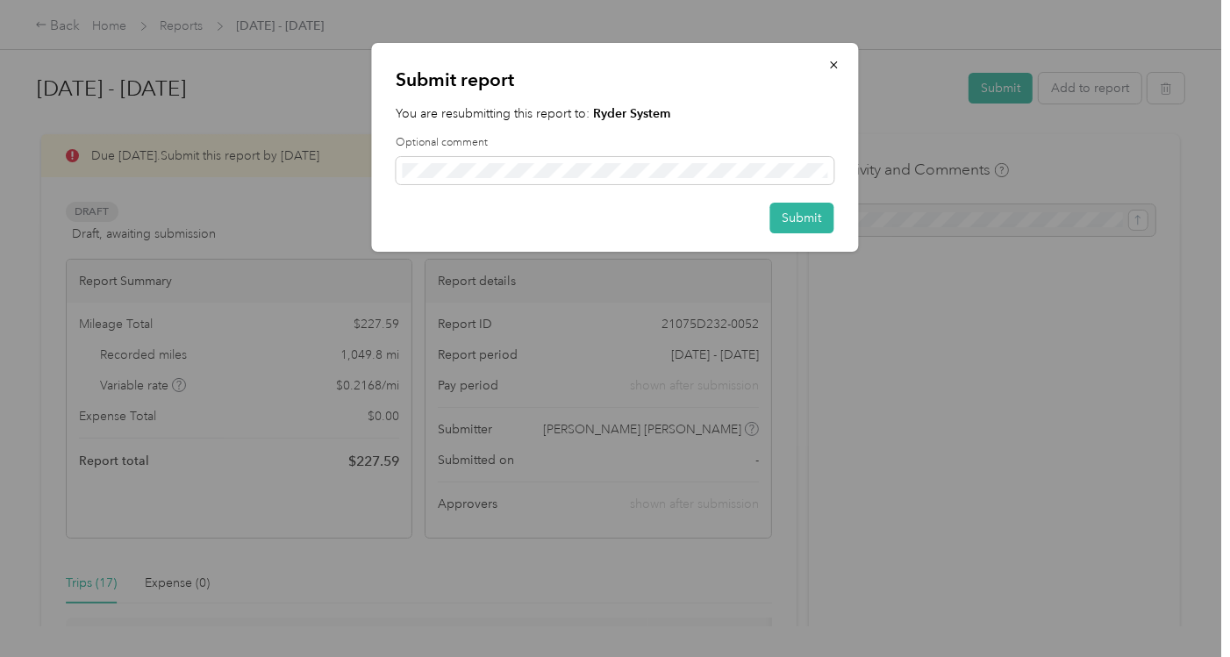
click at [811, 214] on button "Submit" at bounding box center [802, 218] width 64 height 31
